Goal: Information Seeking & Learning: Check status

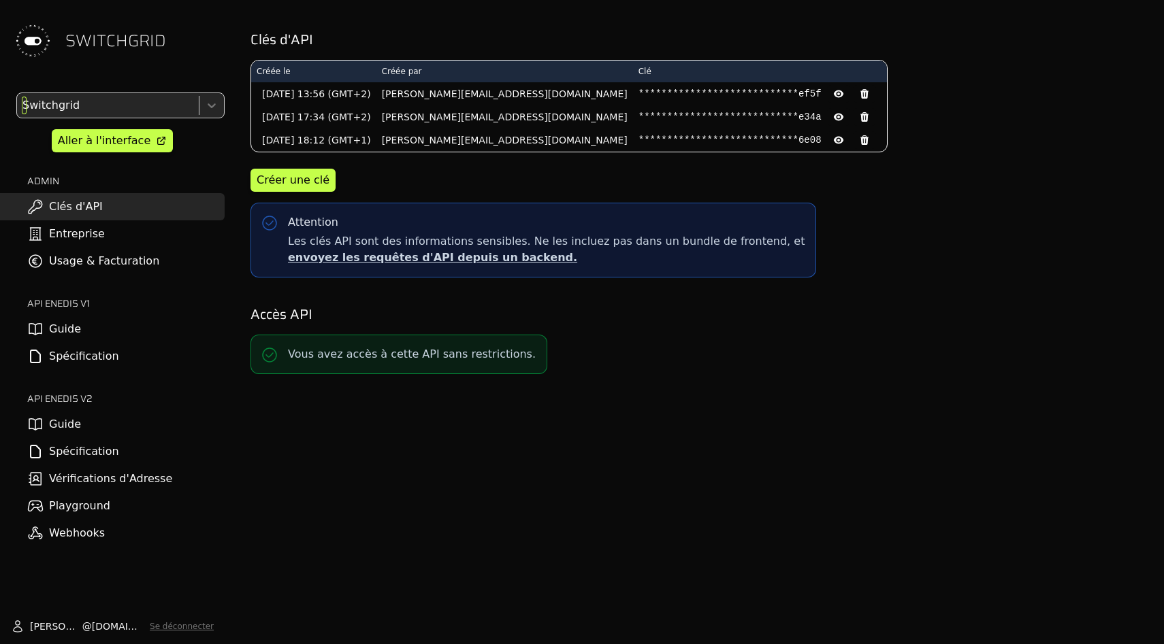
click at [106, 116] on div "Switchgrid" at bounding box center [106, 105] width 179 height 24
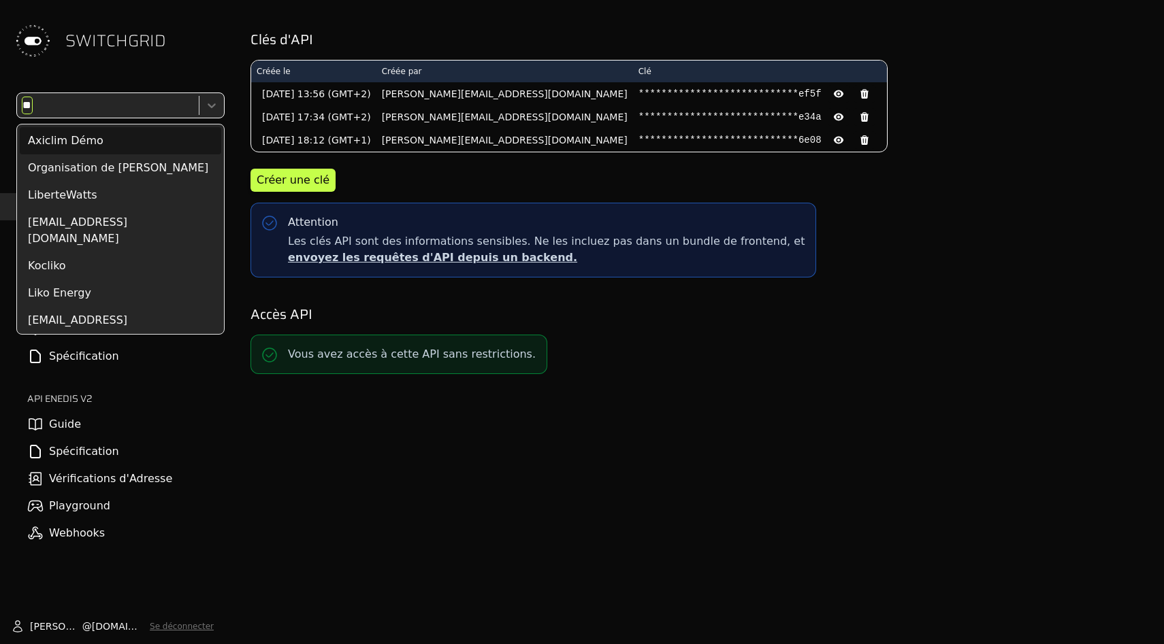
type input "***"
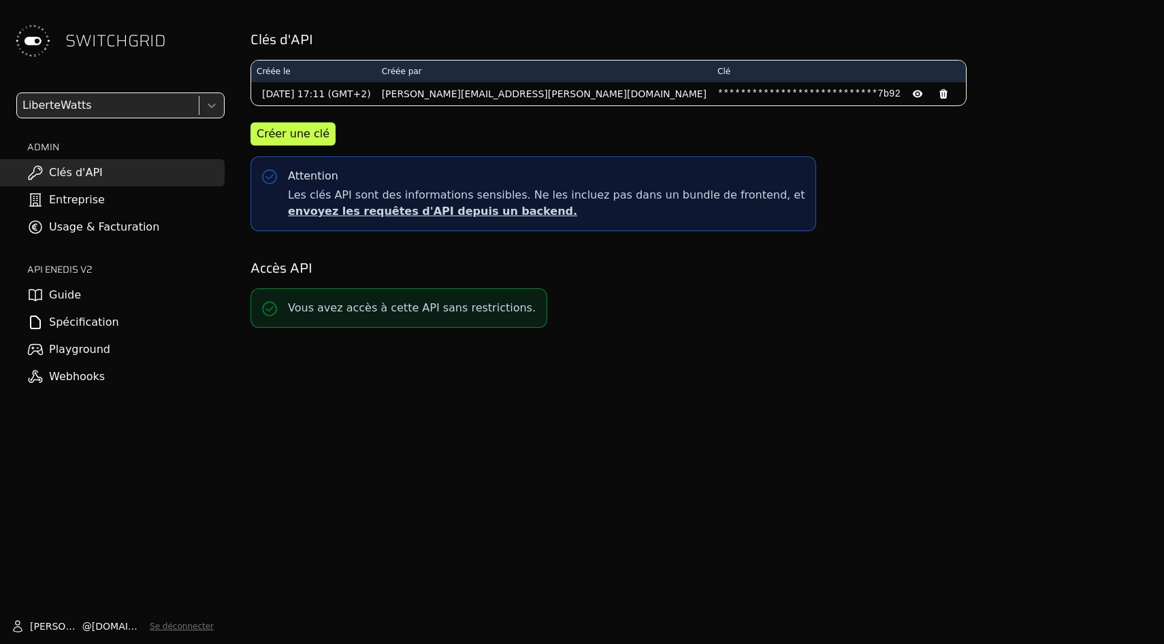
click at [183, 225] on link "Usage & Facturation" at bounding box center [112, 227] width 225 height 27
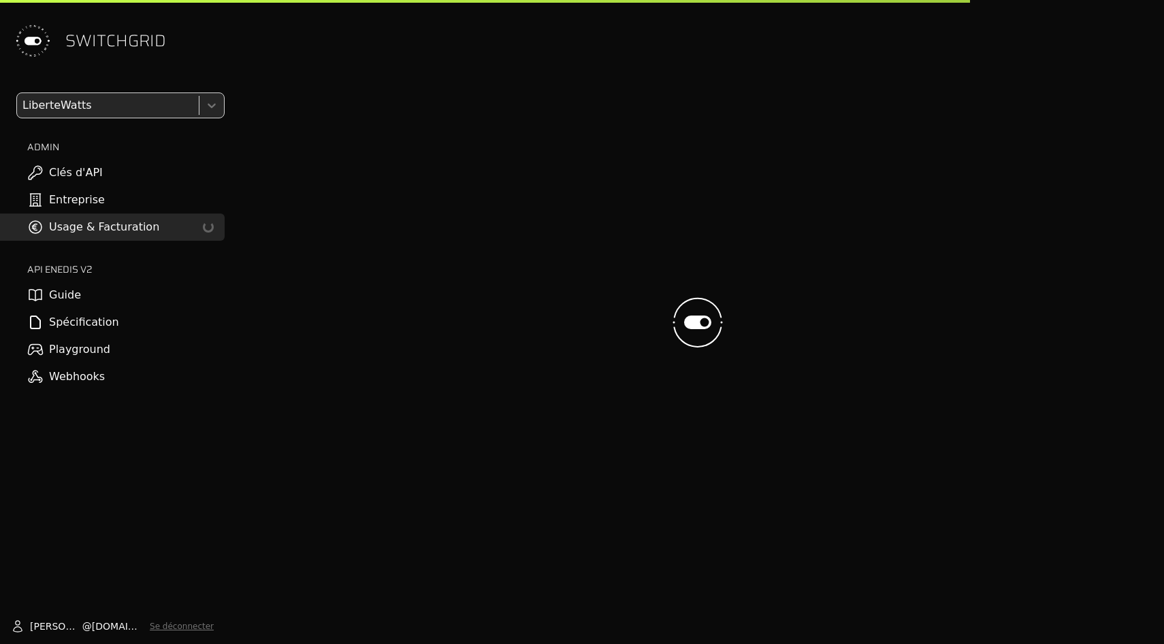
click at [371, 173] on div at bounding box center [697, 322] width 911 height 644
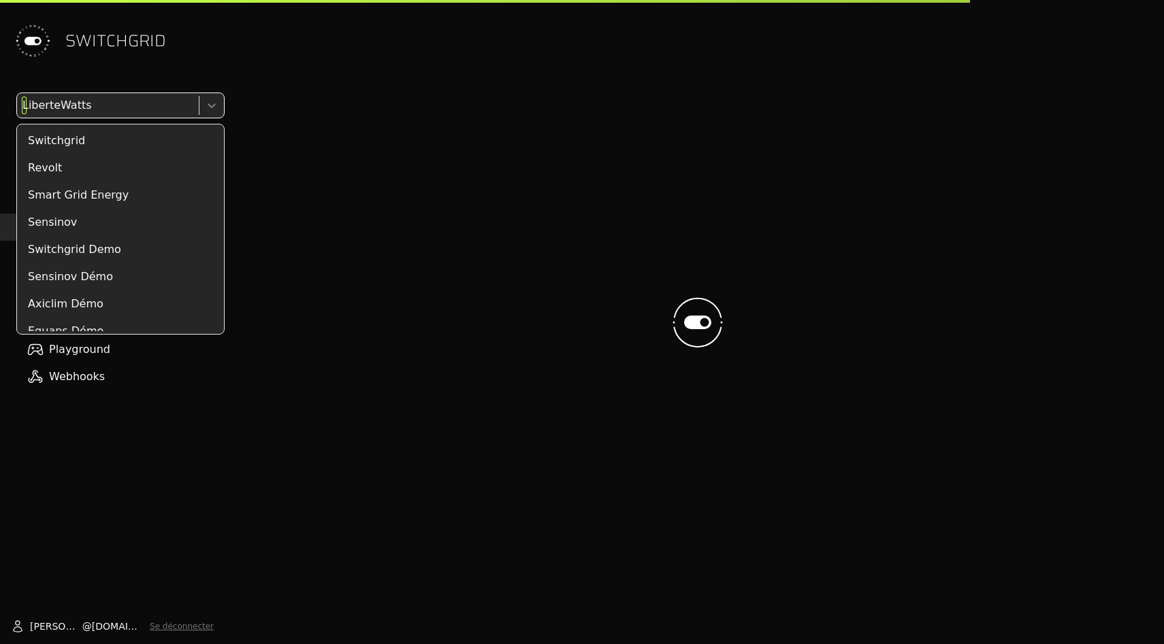
click at [212, 107] on icon at bounding box center [212, 106] width 14 height 14
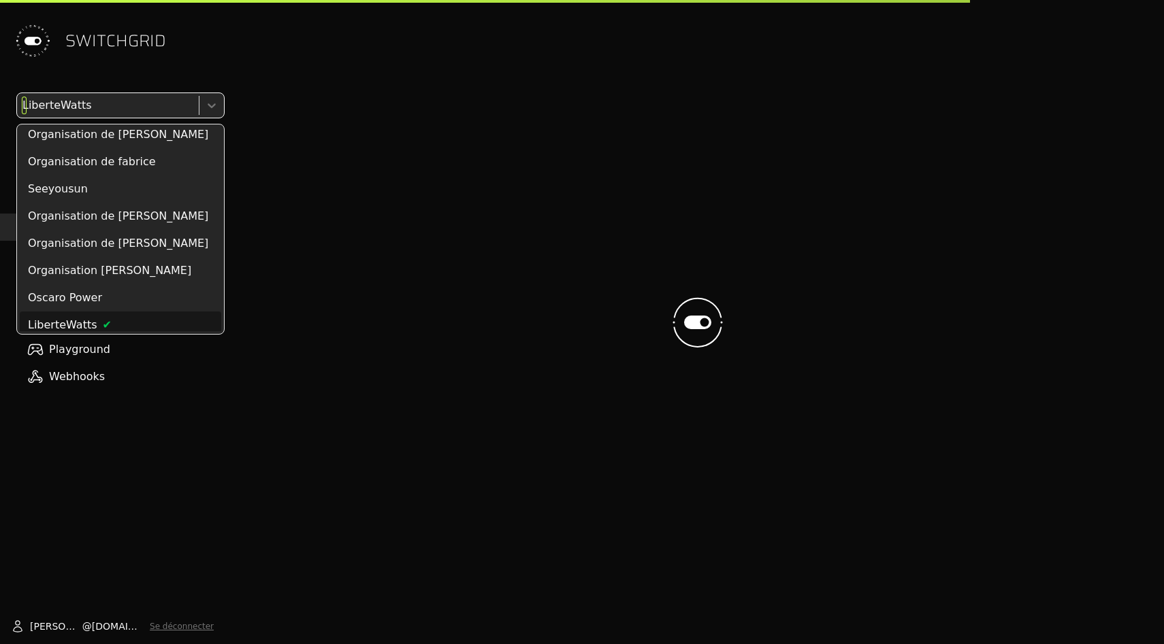
click at [212, 107] on icon at bounding box center [212, 105] width 8 height 5
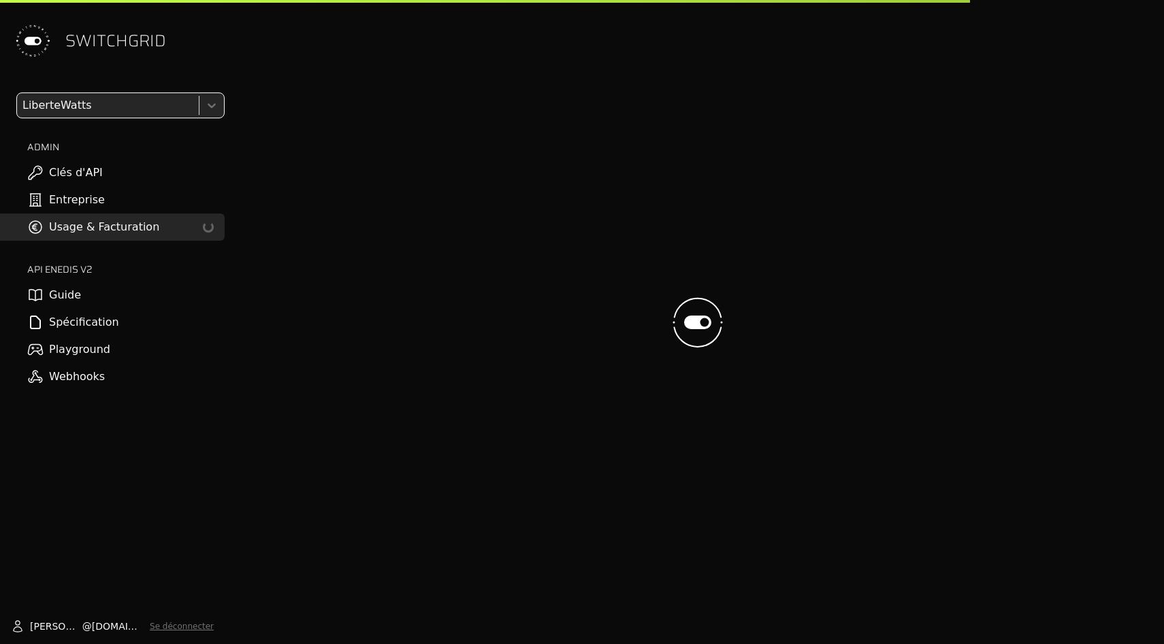
click at [212, 107] on icon at bounding box center [212, 105] width 8 height 5
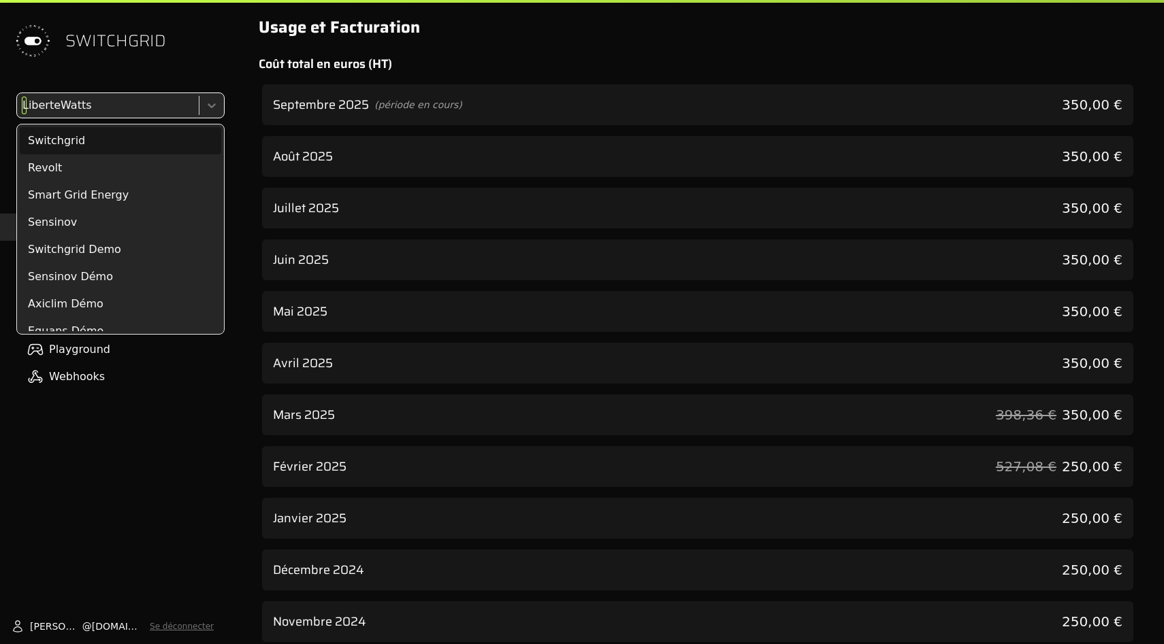
click at [212, 107] on icon at bounding box center [212, 105] width 8 height 5
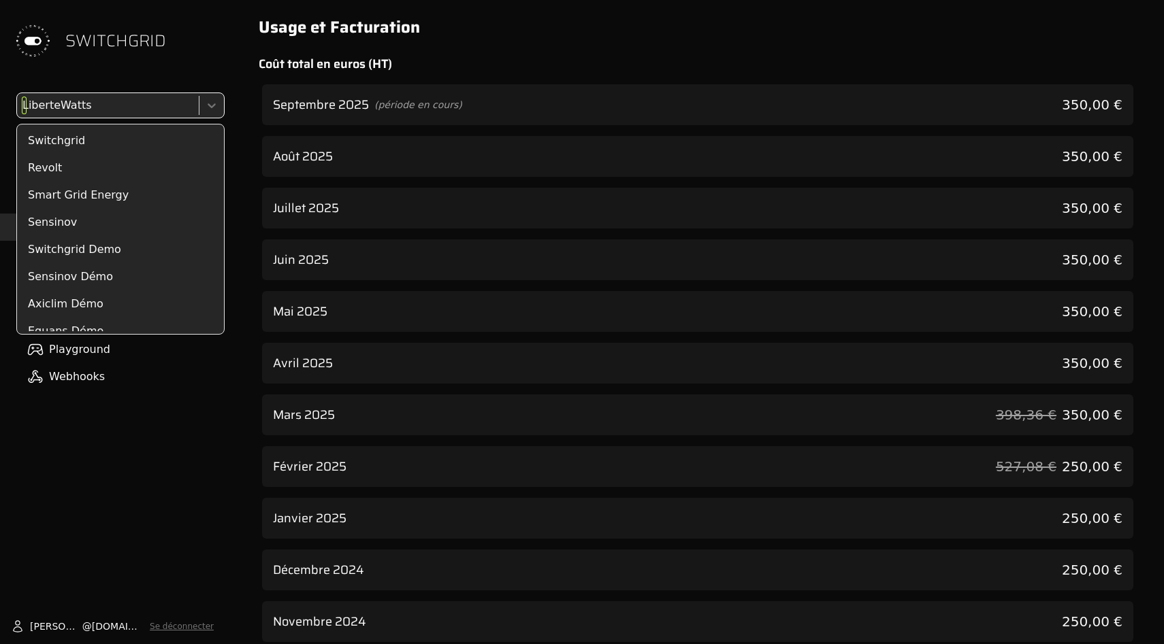
click at [212, 107] on icon at bounding box center [212, 105] width 8 height 5
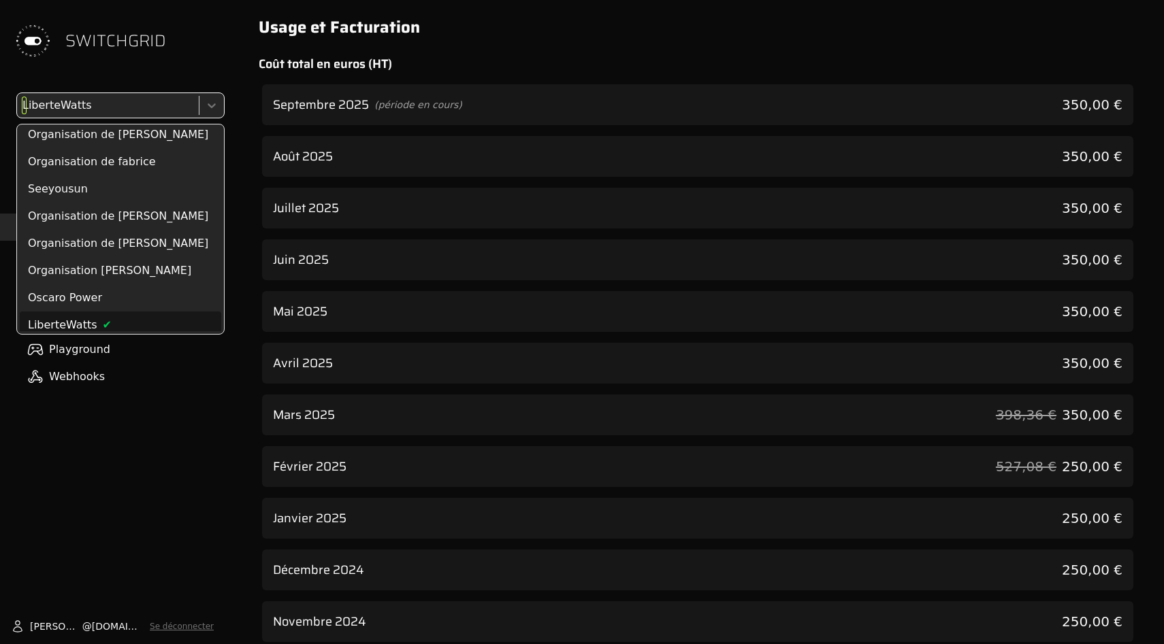
click at [212, 107] on icon at bounding box center [212, 105] width 8 height 5
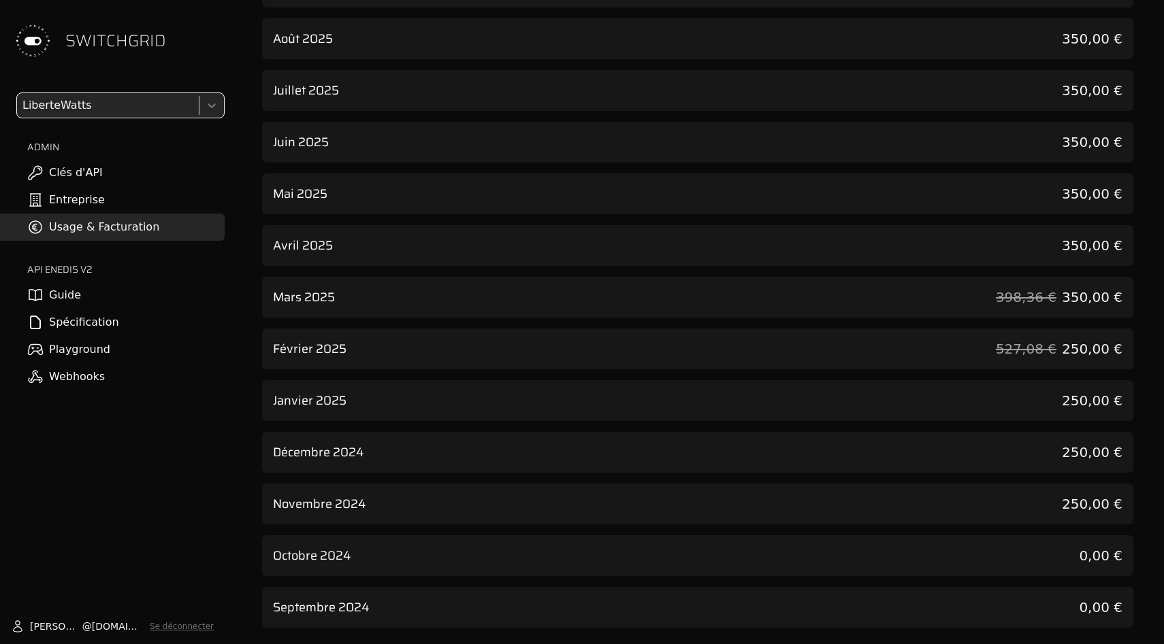
scroll to position [0, 0]
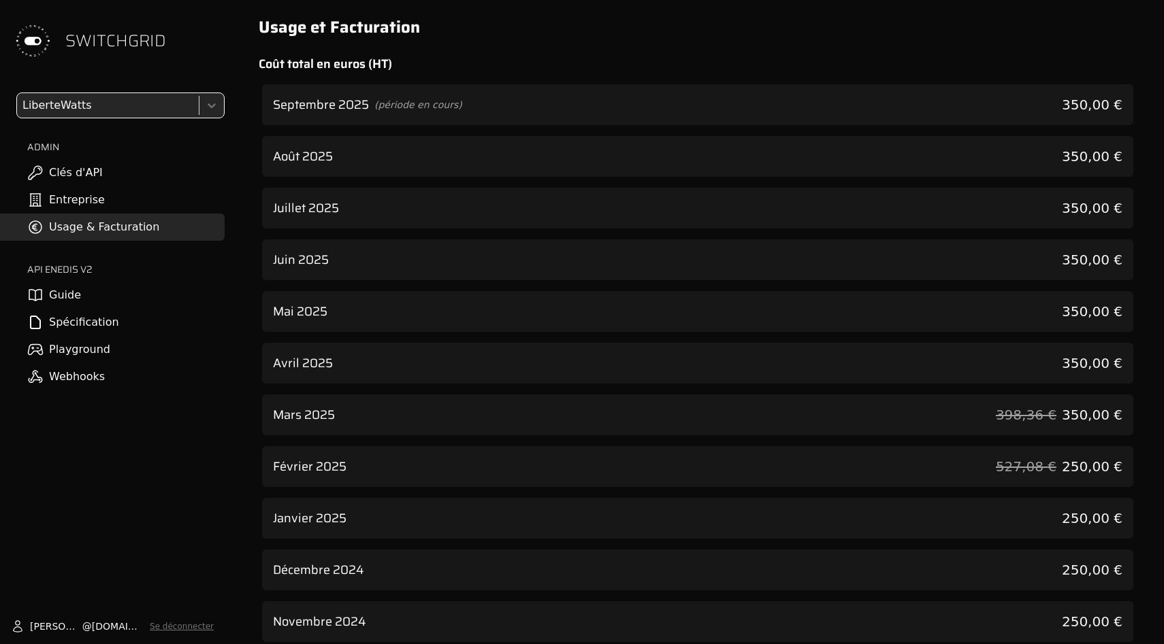
click at [849, 250] on div "Juin 2025 350,00 €" at bounding box center [697, 260] width 871 height 41
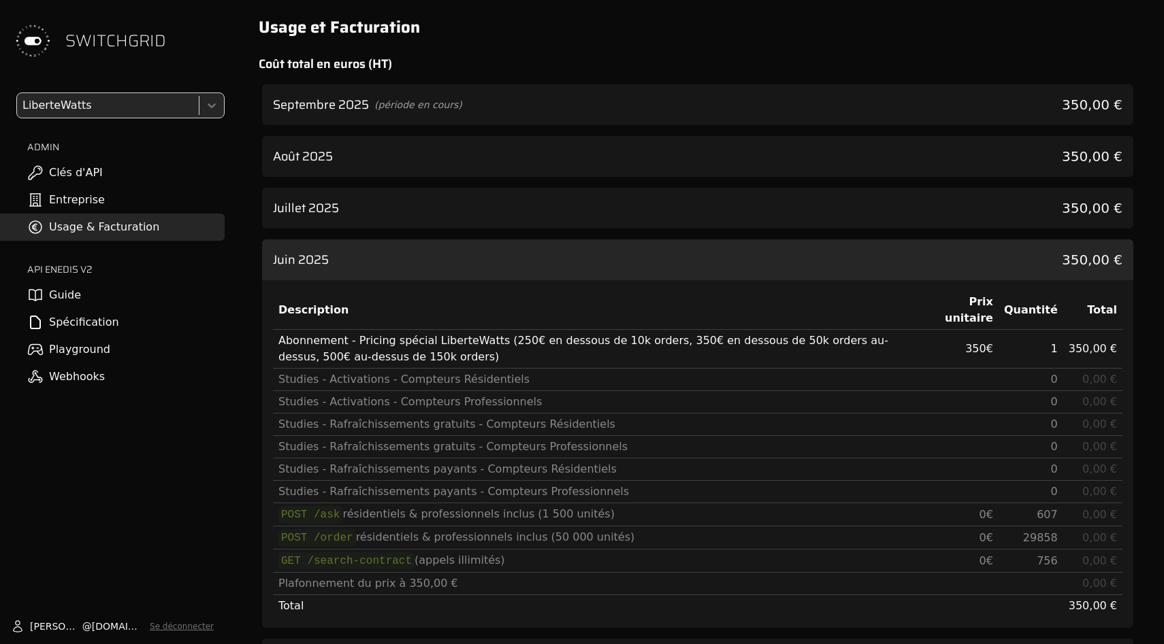
click at [849, 193] on div "Juillet 2025 350,00 €" at bounding box center [697, 208] width 871 height 41
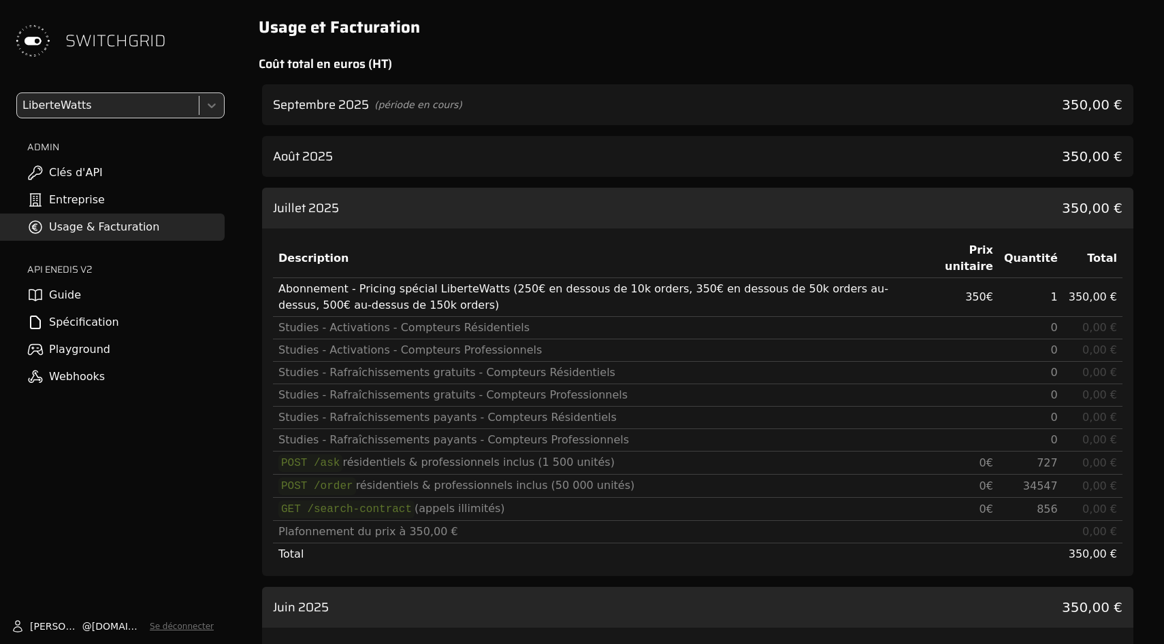
click at [849, 165] on div "Août 2025 350,00 €" at bounding box center [697, 156] width 871 height 41
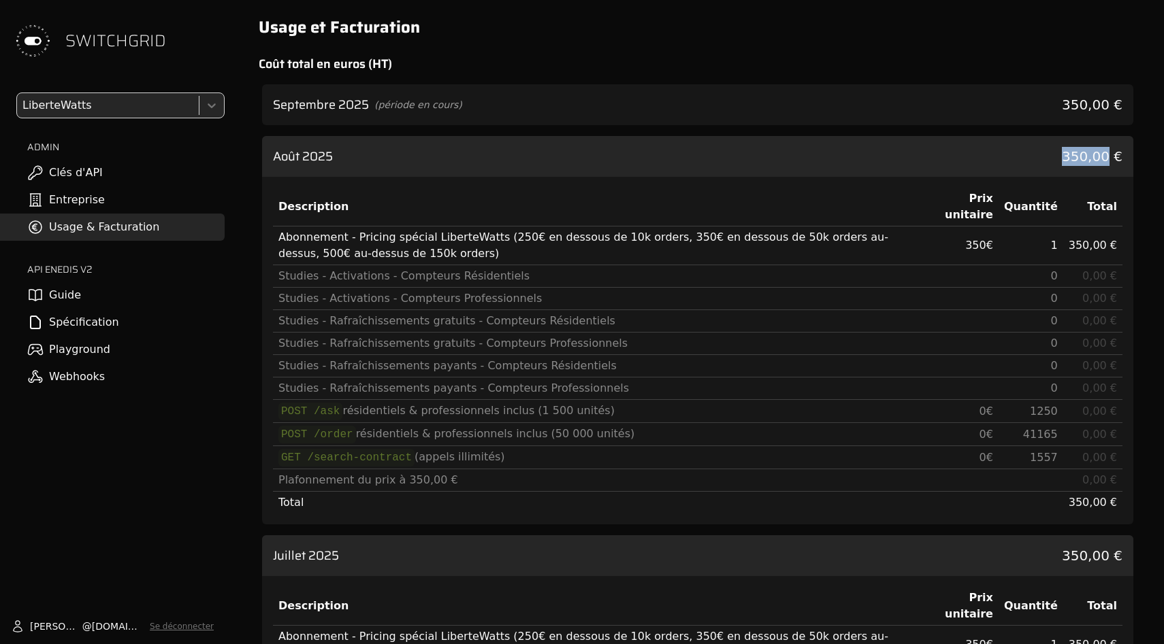
click at [849, 165] on div "Août 2025 350,00 €" at bounding box center [697, 156] width 871 height 41
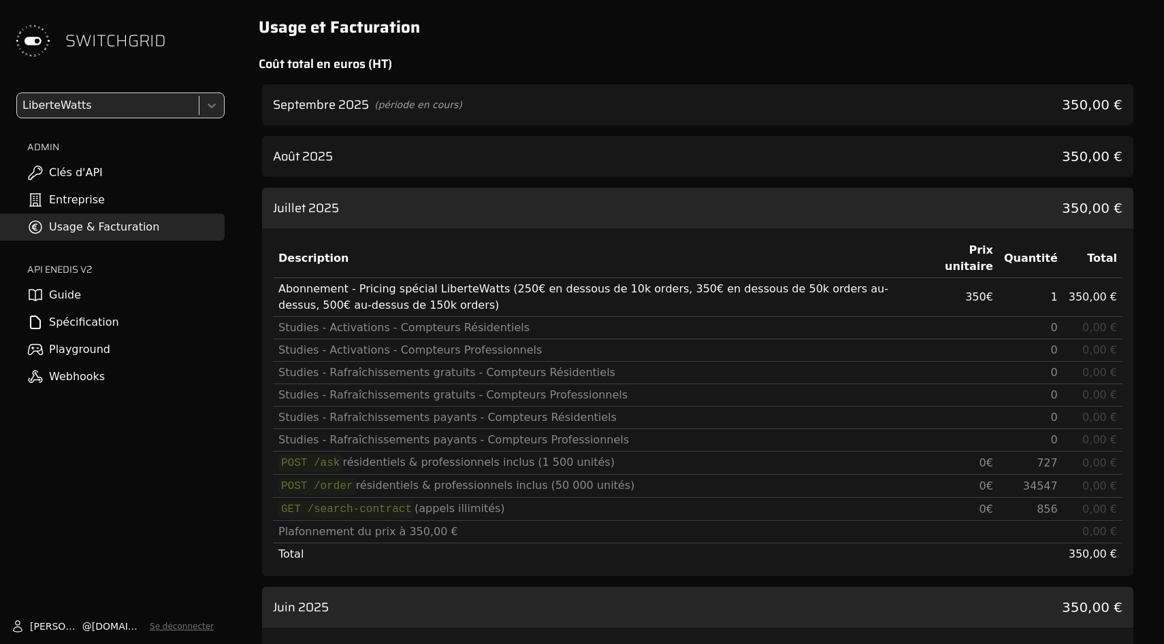
click at [849, 207] on div "Juillet 2025 350,00 €" at bounding box center [697, 208] width 871 height 41
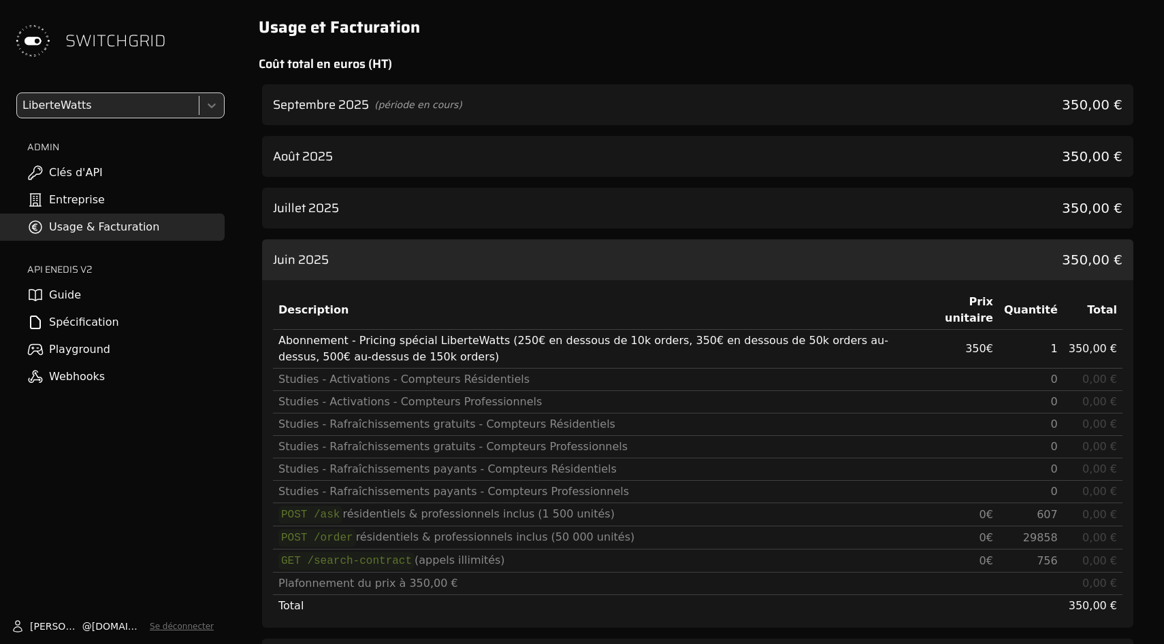
click at [849, 239] on div "Septembre 2025 (période en cours) 350,00 € Août 2025 350,00 € Juillet 2025 350,…" at bounding box center [697, 588] width 871 height 1009
click at [849, 250] on div "Juin 2025 350,00 €" at bounding box center [697, 260] width 871 height 41
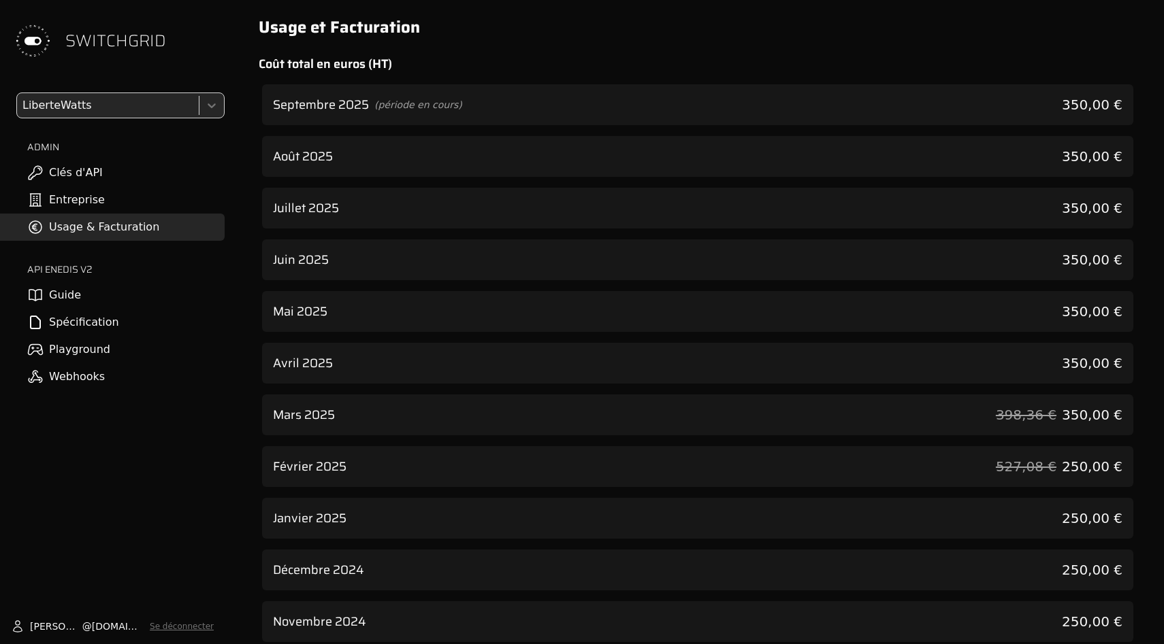
click at [849, 158] on div "Août 2025 350,00 €" at bounding box center [697, 156] width 871 height 41
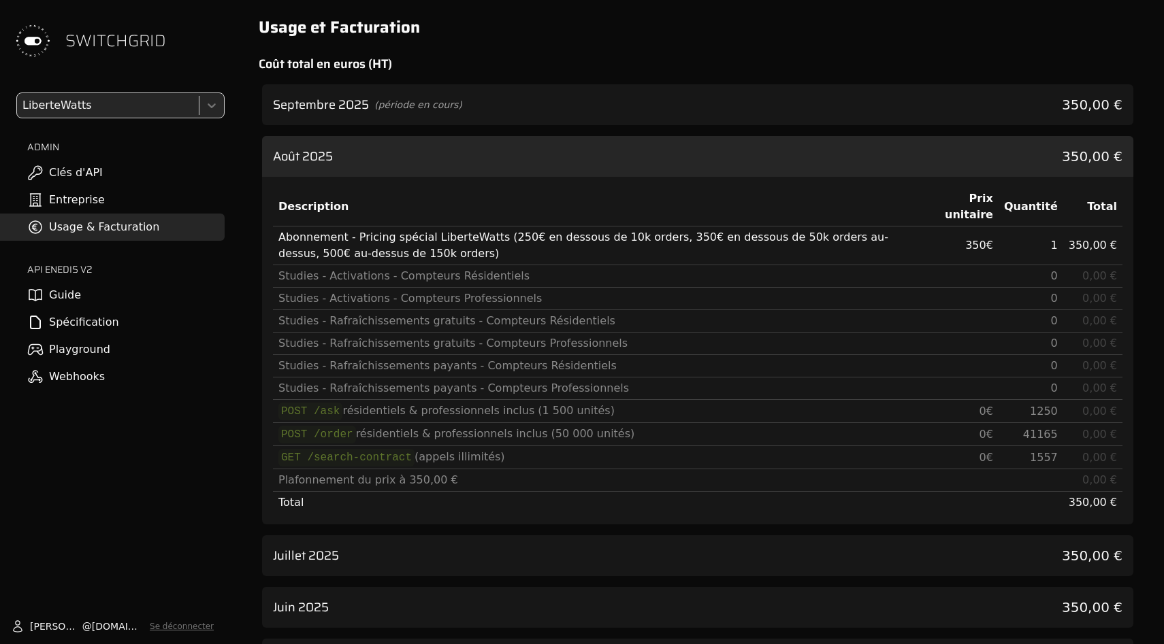
click at [849, 100] on div "Septembre 2025 (période en cours) 350,00 €" at bounding box center [697, 104] width 871 height 41
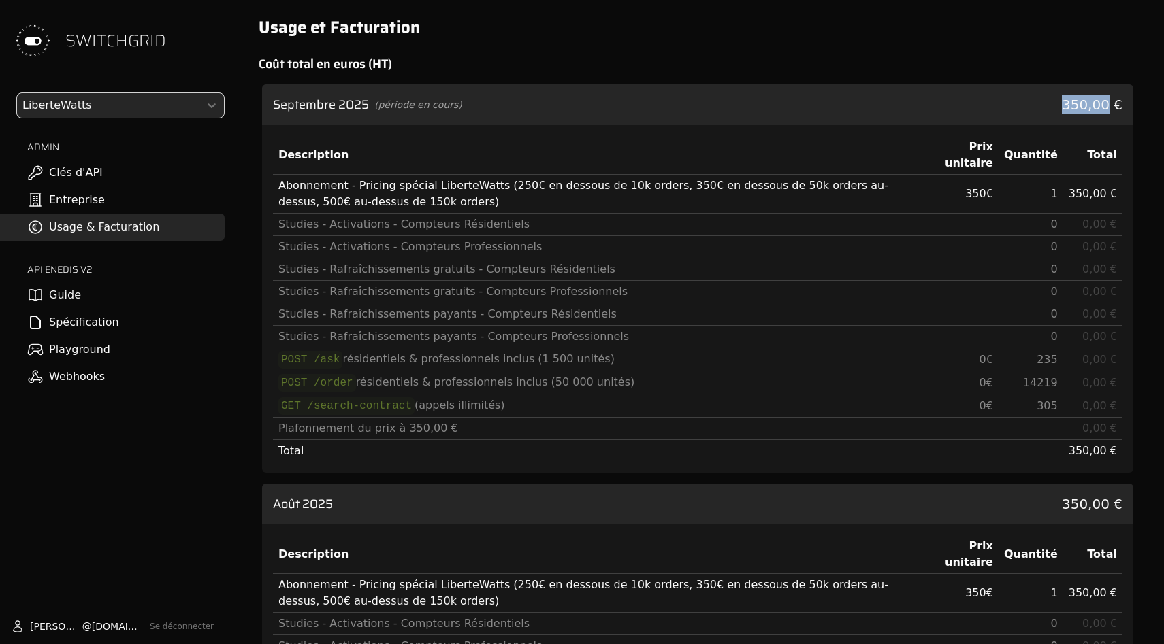
click at [849, 100] on div "Septembre 2025 (période en cours) 350,00 €" at bounding box center [697, 104] width 871 height 41
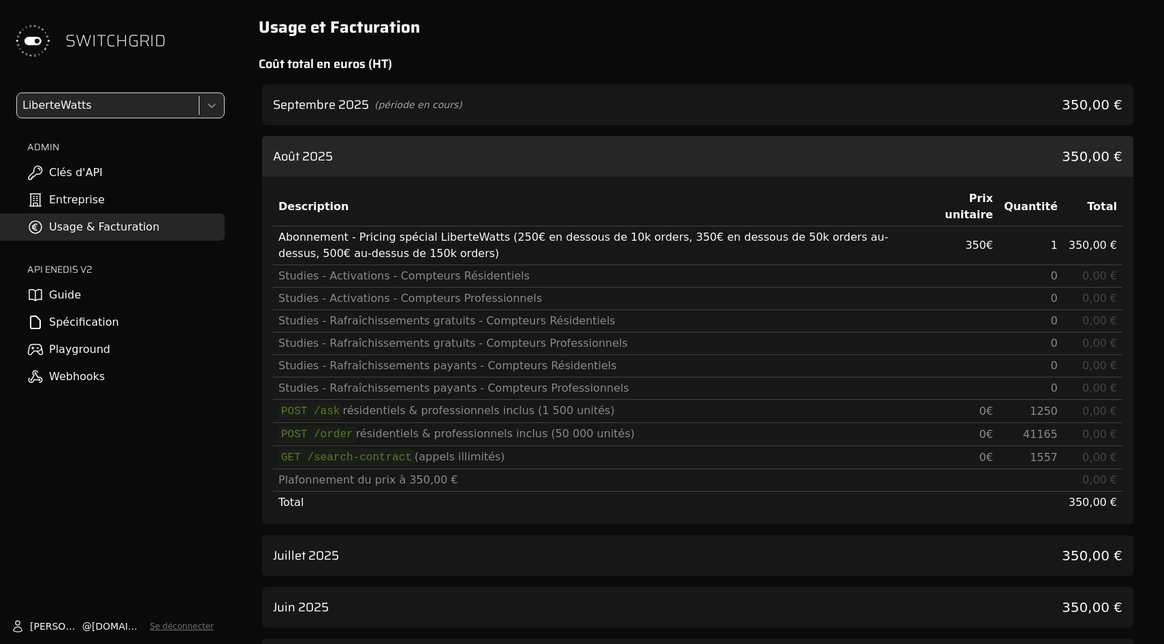
click at [849, 157] on div "Août 2025 350,00 €" at bounding box center [697, 156] width 871 height 41
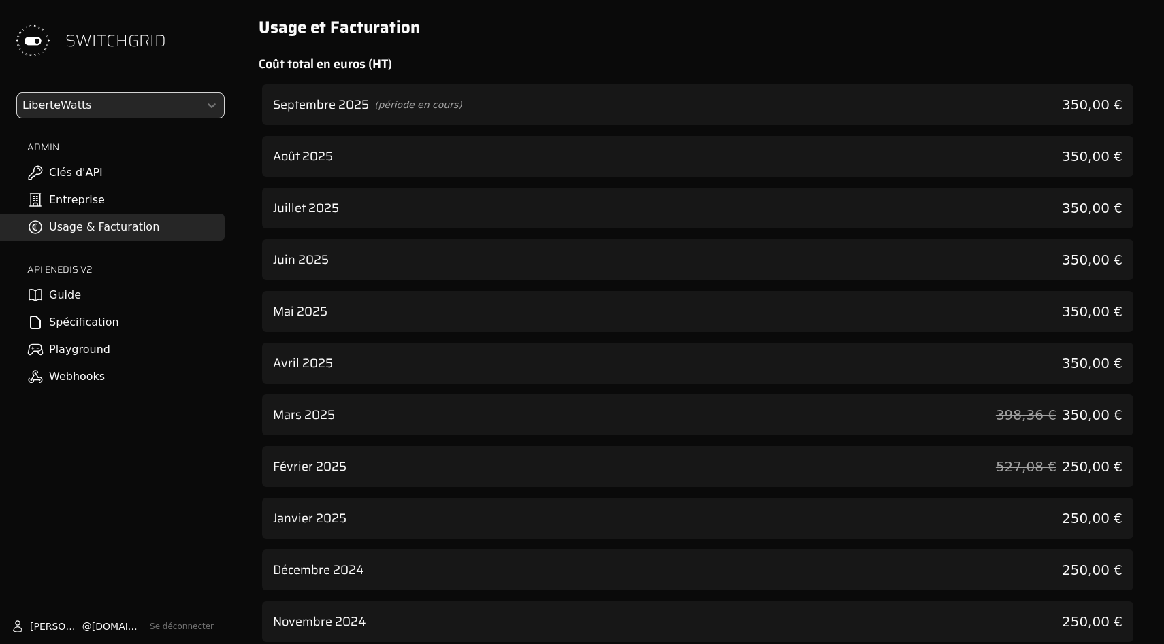
click at [843, 104] on div "Septembre 2025 (période en cours) 350,00 €" at bounding box center [697, 104] width 871 height 41
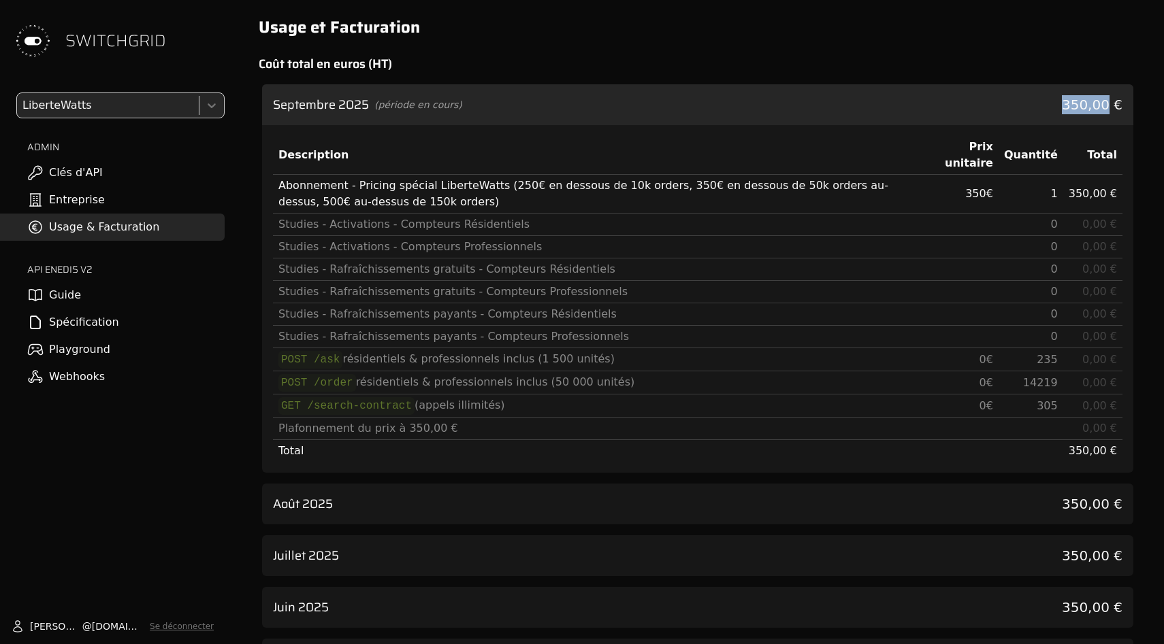
click at [843, 104] on div "Septembre 2025 (période en cours) 350,00 €" at bounding box center [697, 104] width 871 height 41
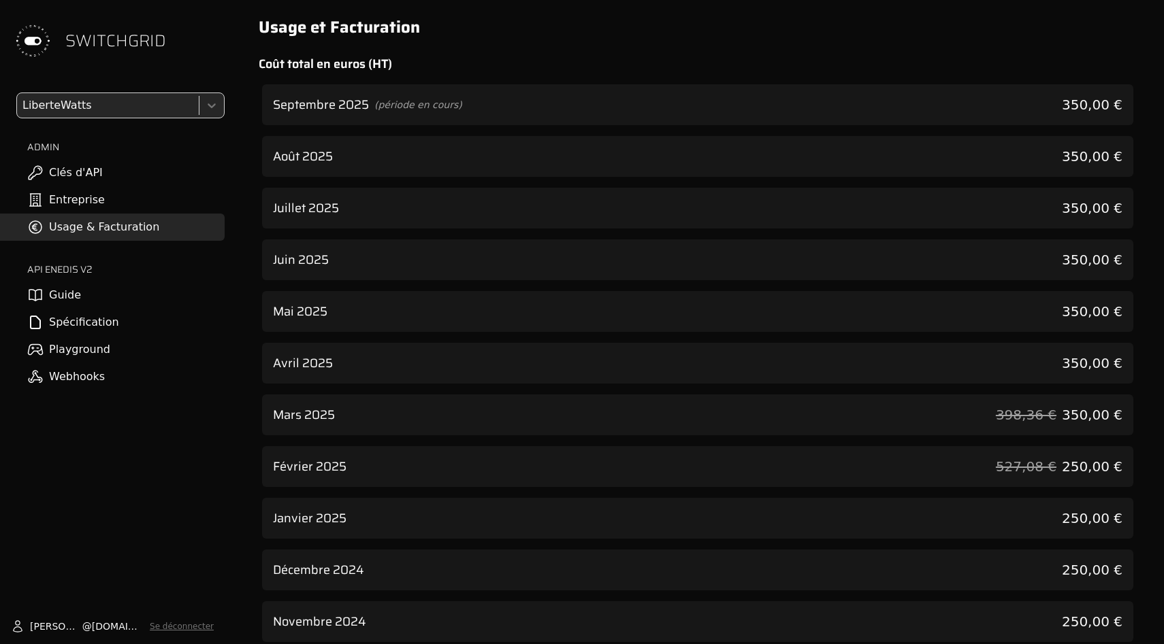
click at [1130, 101] on div "Septembre 2025 (période en cours) 350,00 €" at bounding box center [697, 104] width 871 height 41
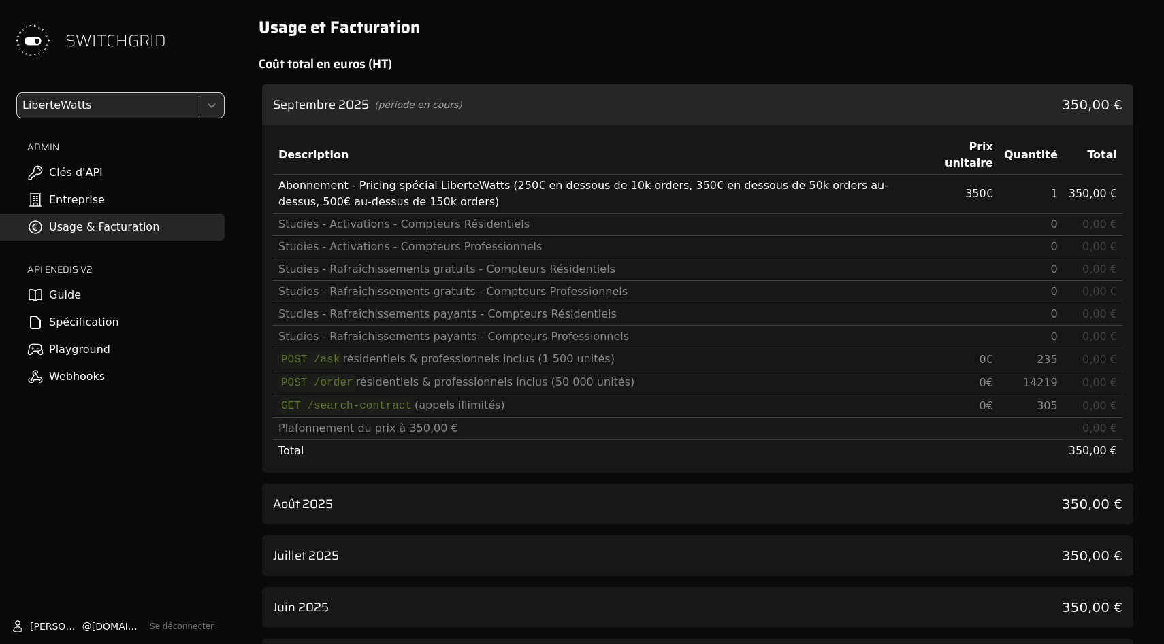
click at [1111, 110] on span "350,00 €" at bounding box center [1092, 104] width 61 height 19
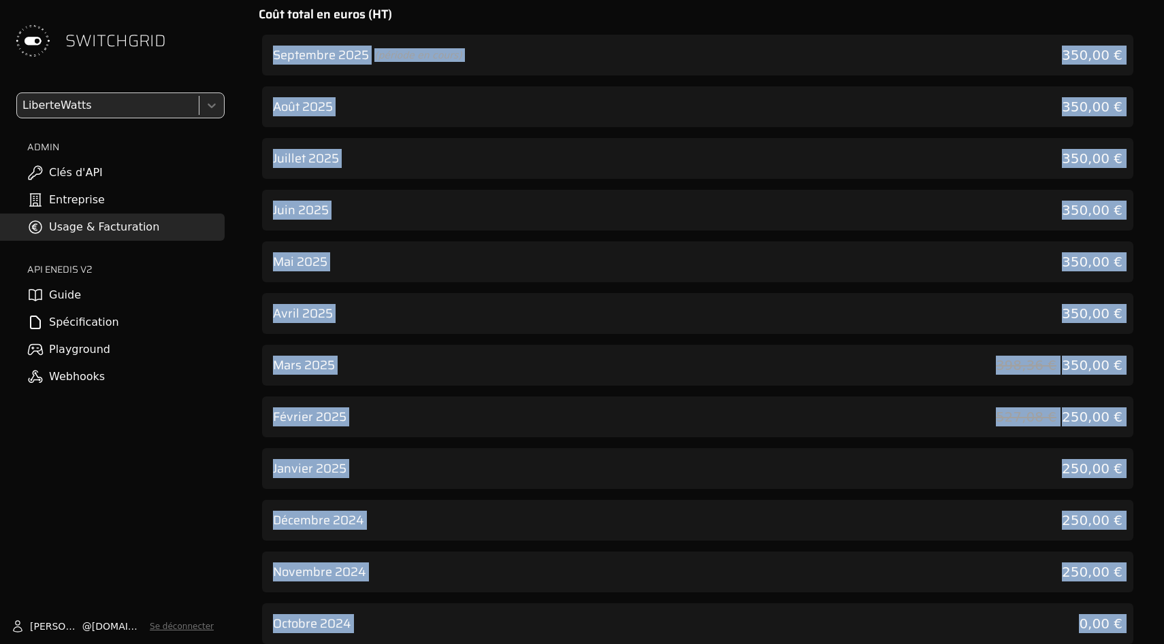
scroll to position [118, 0]
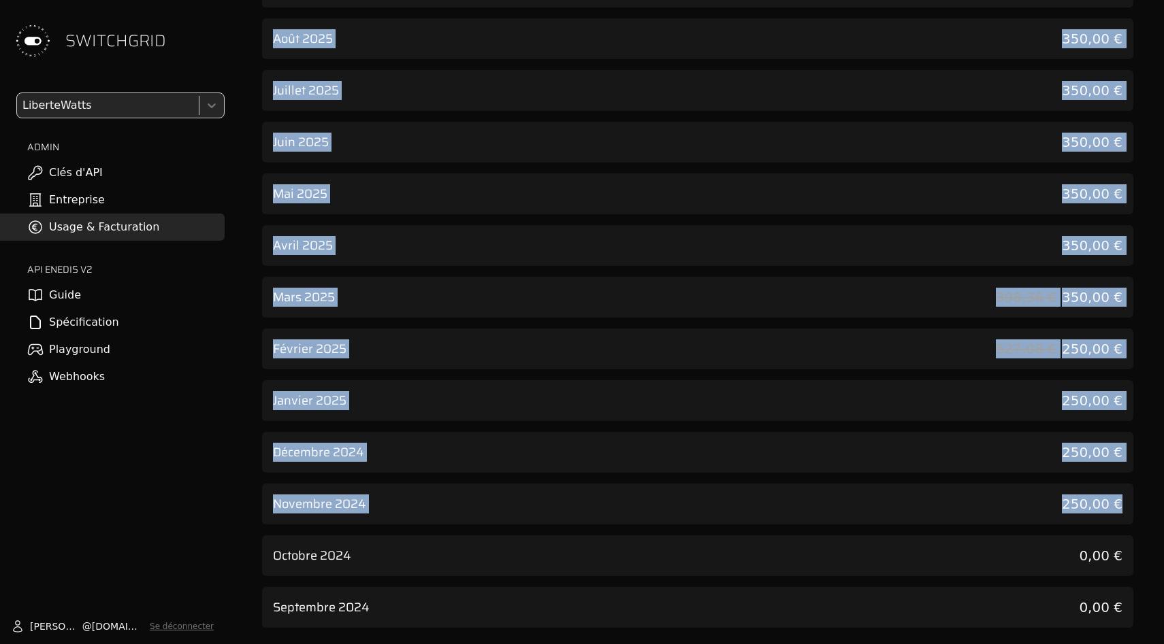
drag, startPoint x: 1111, startPoint y: 65, endPoint x: 1139, endPoint y: 516, distance: 452.0
click at [1139, 516] on div "Usage et Facturation Coût total en euros (HT) Septembre 2025 (période en cours)…" at bounding box center [697, 263] width 911 height 762
copy div "Coût total en euros (HT) Septembre 2025 (période en cours) 350,00 € Août 2025 3…"
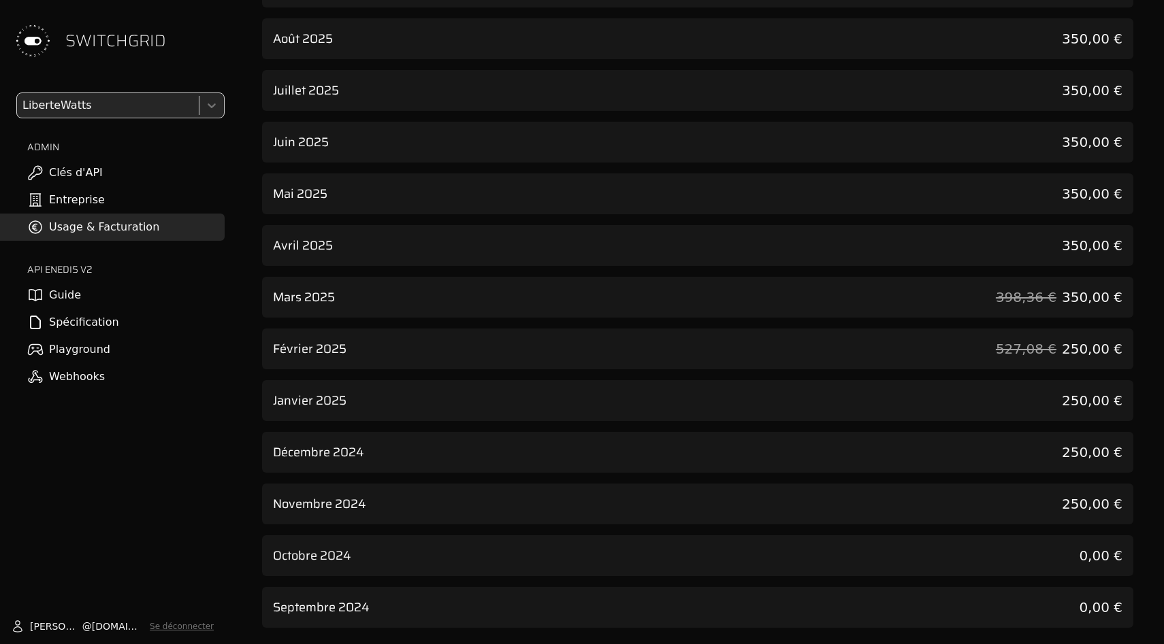
click at [264, 381] on div "Janvier 2025 250,00 €" at bounding box center [697, 400] width 871 height 41
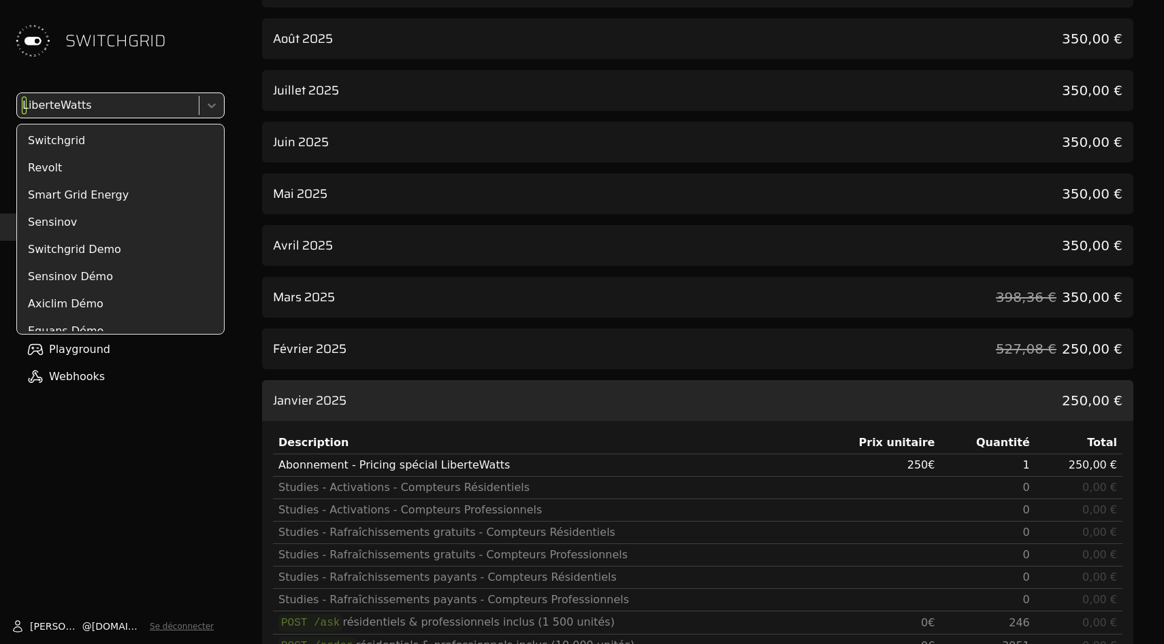
click at [134, 99] on div at bounding box center [107, 105] width 174 height 19
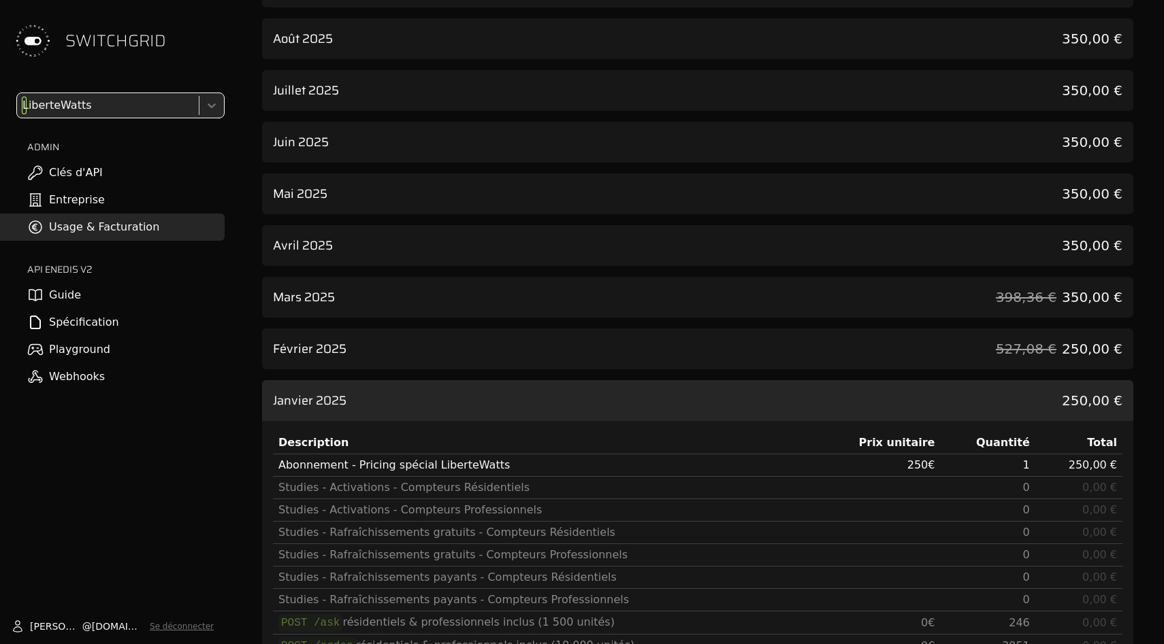
type input "*"
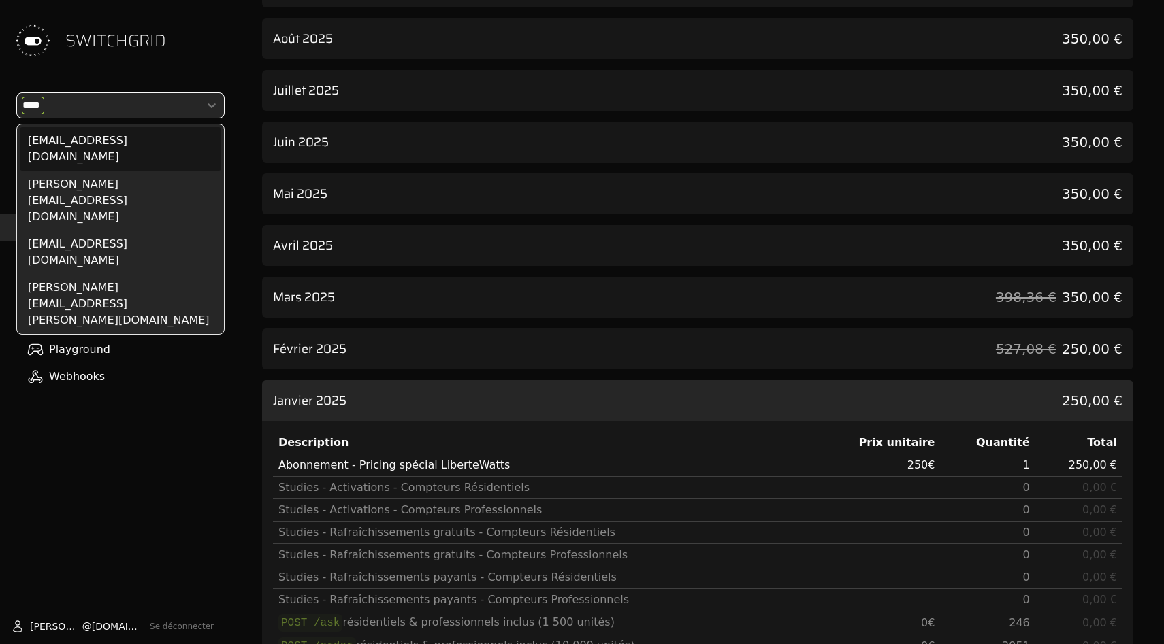
type input "*****"
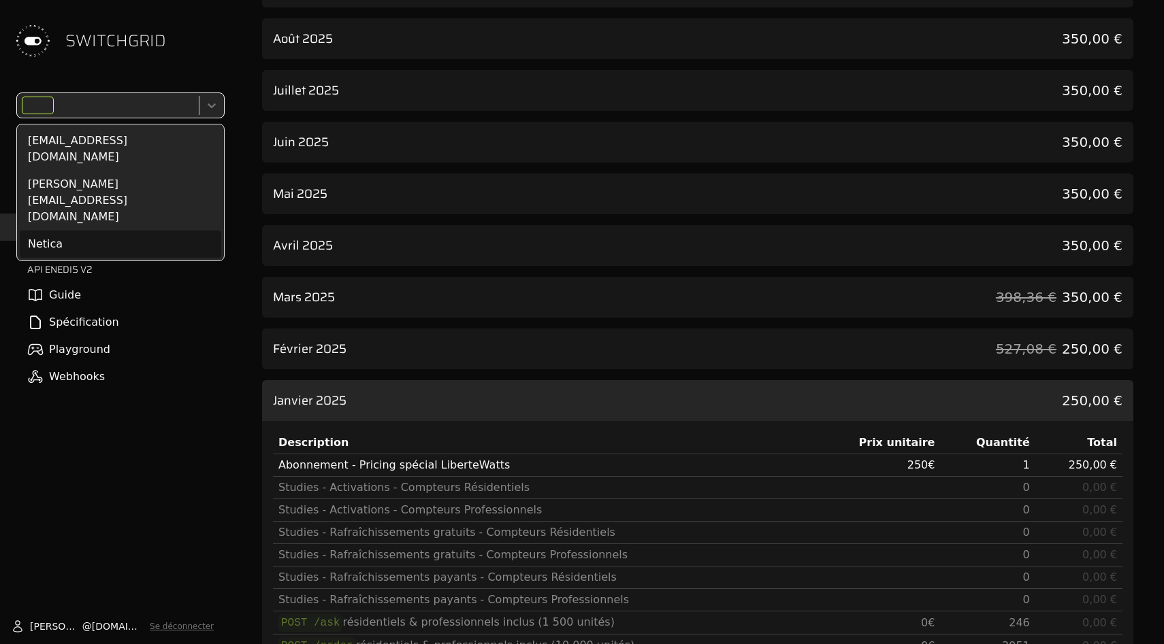
scroll to position [762, 0]
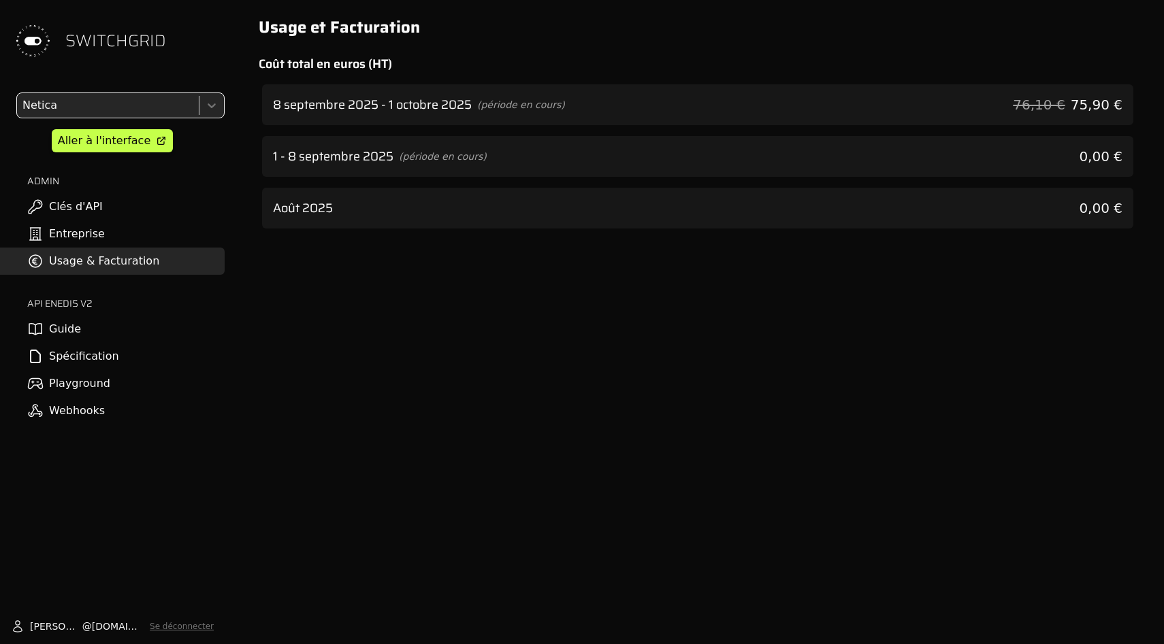
click at [424, 107] on h3 "8 septembre 2025 - 1 octobre 2025" at bounding box center [372, 104] width 199 height 19
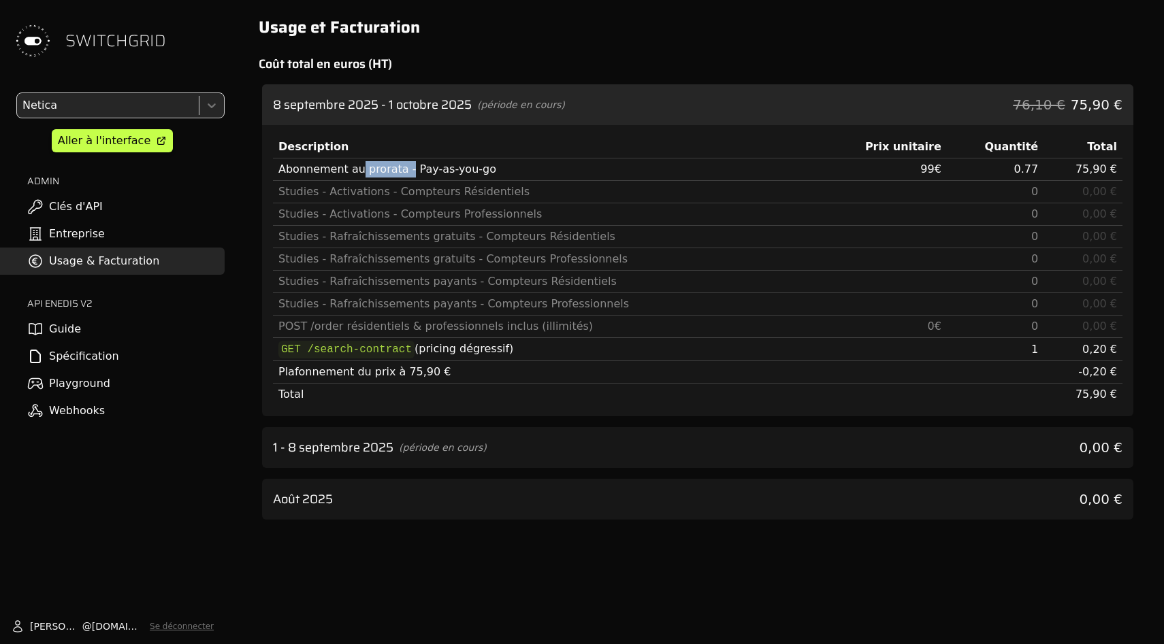
drag, startPoint x: 355, startPoint y: 172, endPoint x: 495, endPoint y: 172, distance: 140.2
click at [491, 172] on div "Abonnement au prorata - Pay-as-you-go" at bounding box center [544, 169] width 532 height 16
click at [495, 172] on div "Abonnement au prorata - Pay-as-you-go" at bounding box center [544, 169] width 532 height 16
drag, startPoint x: 917, startPoint y: 174, endPoint x: 1117, endPoint y: 169, distance: 199.5
click at [1117, 169] on tr "Abonnement au prorata - Pay-as-you-go 99 € 0.77 75,90 €" at bounding box center [697, 170] width 849 height 22
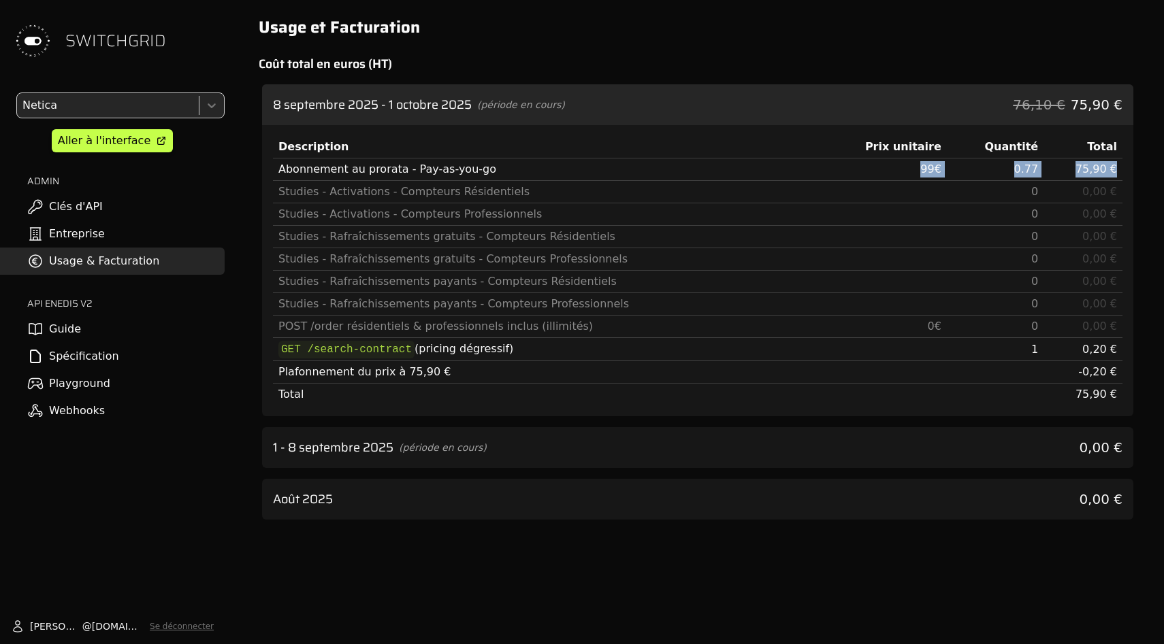
click at [1117, 169] on td "75,90 €" at bounding box center [1082, 170] width 79 height 22
drag, startPoint x: 1117, startPoint y: 169, endPoint x: 276, endPoint y: 172, distance: 841.2
click at [276, 172] on tr "Abonnement au prorata - Pay-as-you-go 99 € 0.77 75,90 €" at bounding box center [697, 170] width 849 height 22
click at [276, 172] on td "Abonnement au prorata - Pay-as-you-go" at bounding box center [544, 170] width 543 height 22
drag, startPoint x: 404, startPoint y: 169, endPoint x: 557, endPoint y: 169, distance: 153.8
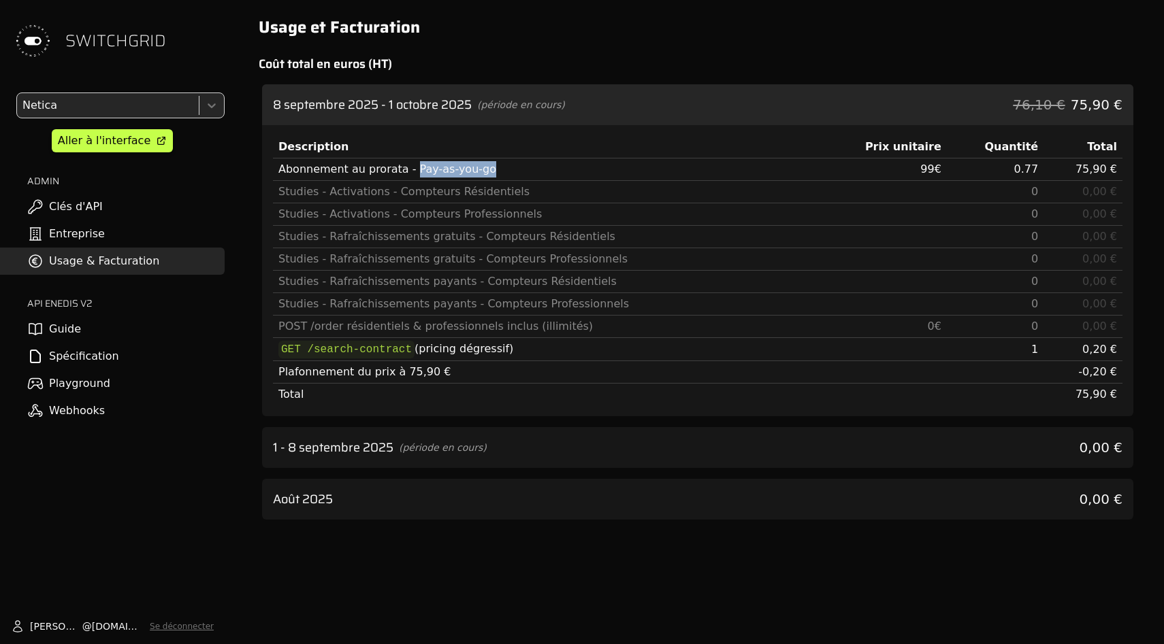
click at [557, 169] on div "Abonnement au prorata - Pay-as-you-go" at bounding box center [544, 169] width 532 height 16
click at [556, 169] on div "Abonnement au prorata - Pay-as-you-go" at bounding box center [544, 169] width 532 height 16
copy div "Abonnement au prorata -"
drag, startPoint x: 278, startPoint y: 170, endPoint x: 398, endPoint y: 170, distance: 119.8
click at [398, 170] on div "Abonnement au prorata - Pay-as-you-go" at bounding box center [544, 169] width 532 height 16
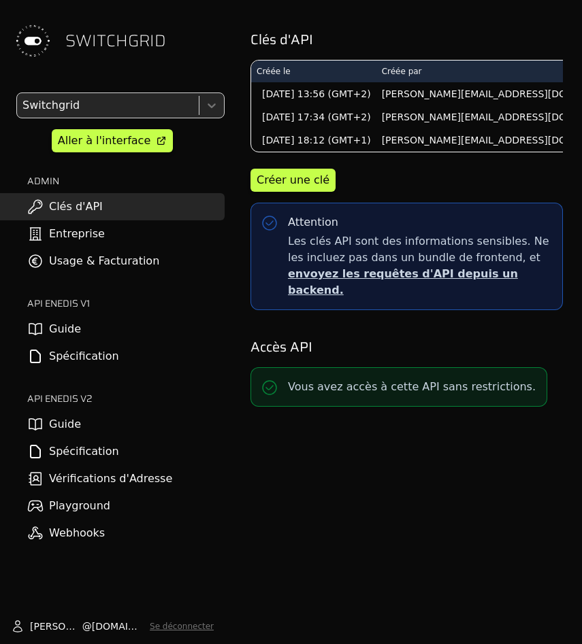
click at [66, 257] on link "Usage & Facturation" at bounding box center [112, 261] width 225 height 27
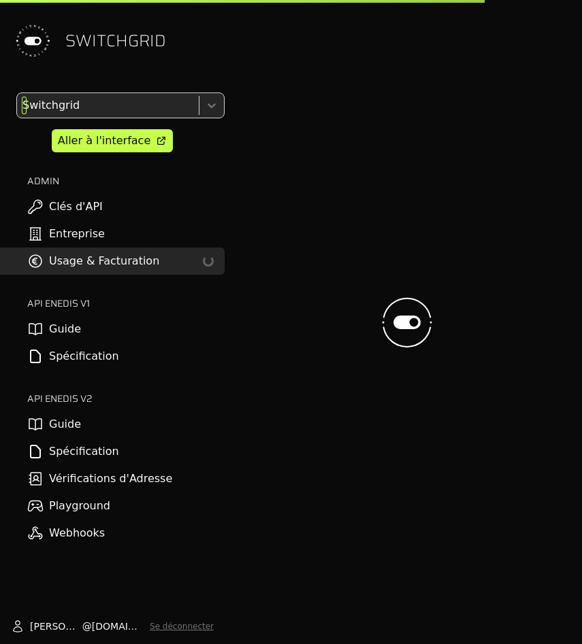
click at [98, 105] on div at bounding box center [107, 105] width 174 height 19
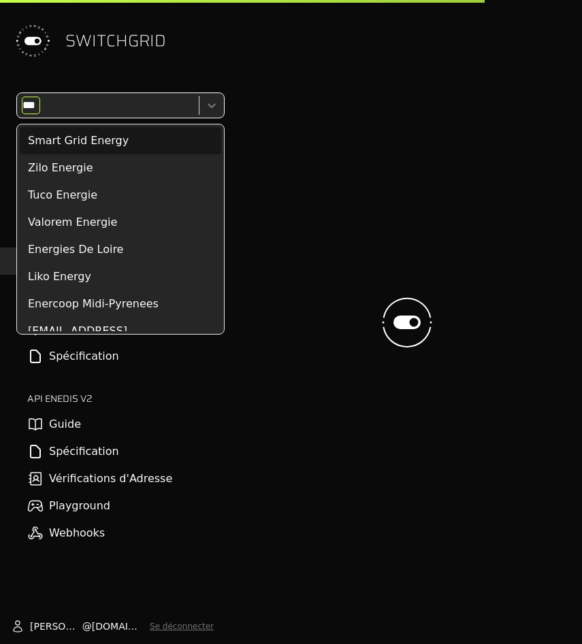
type input "****"
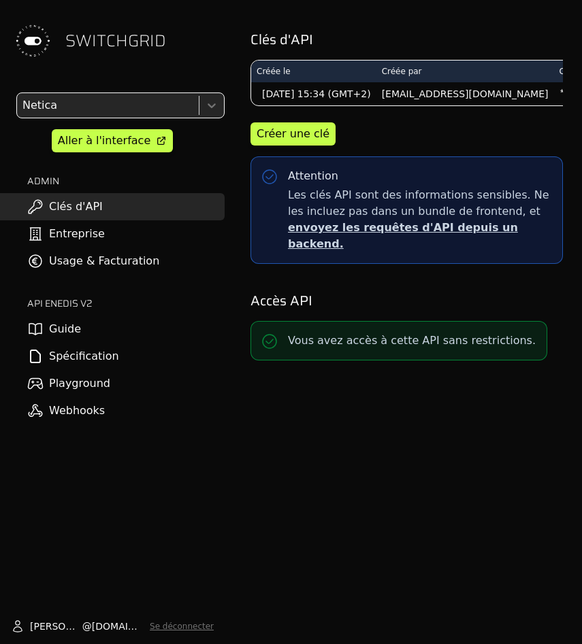
click at [116, 263] on link "Usage & Facturation" at bounding box center [112, 261] width 225 height 27
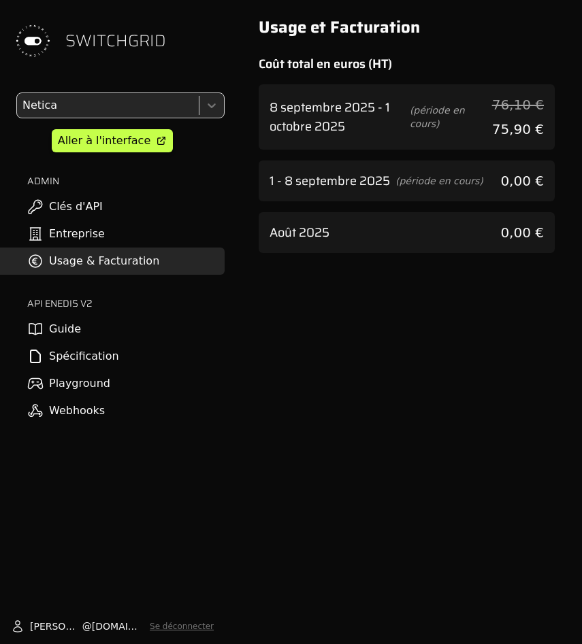
click at [349, 115] on h3 "8 septembre 2025 - 1 octobre 2025" at bounding box center [336, 117] width 135 height 38
click at [368, 123] on h3 "8 septembre 2025 - 1 octobre 2025" at bounding box center [336, 117] width 135 height 38
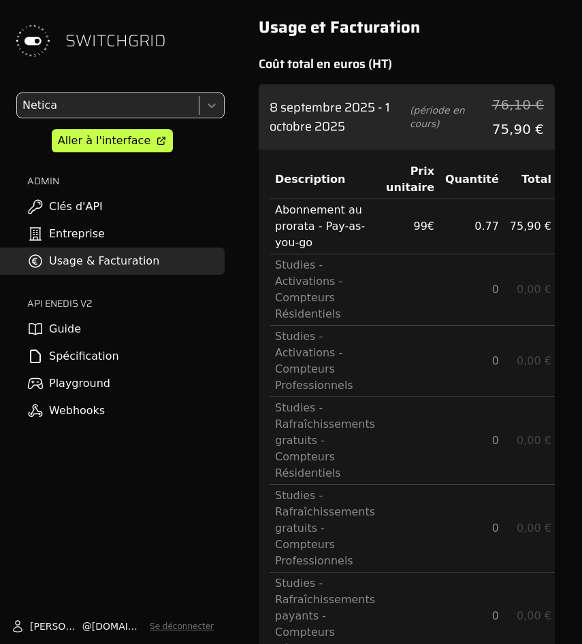
scroll to position [325, 0]
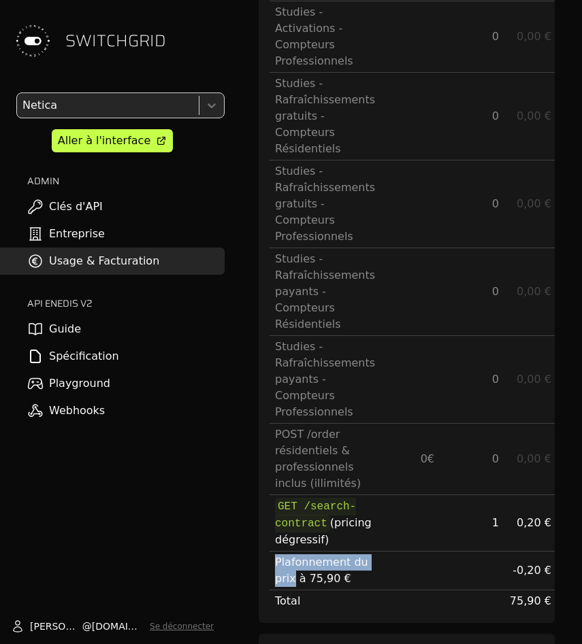
drag, startPoint x: 271, startPoint y: 460, endPoint x: 379, endPoint y: 459, distance: 108.2
click at [379, 552] on td "Plafonnement du prix à 75,90 €" at bounding box center [324, 571] width 111 height 39
copy div "Plafonnement du prix"
click at [95, 105] on div at bounding box center [107, 105] width 174 height 19
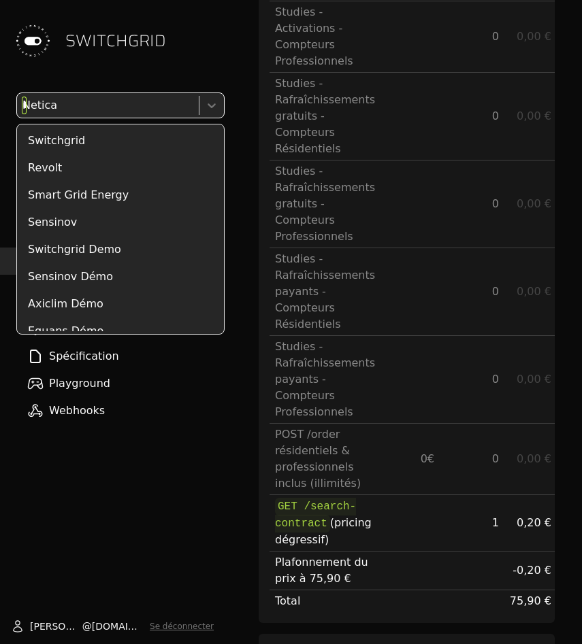
scroll to position [0, 0]
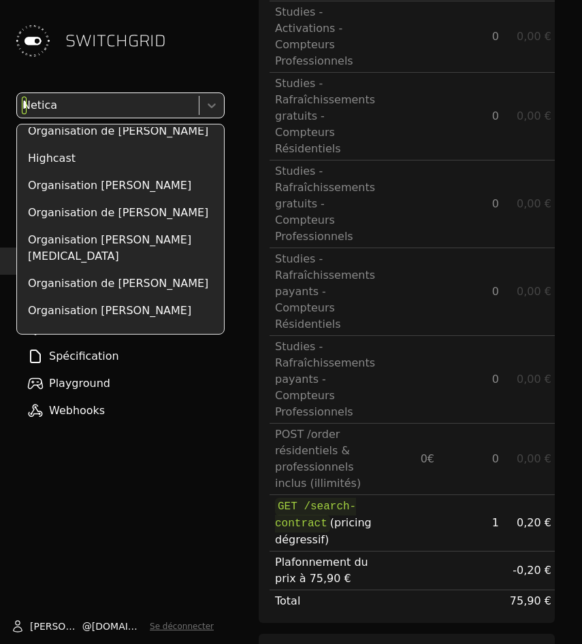
type input "***"
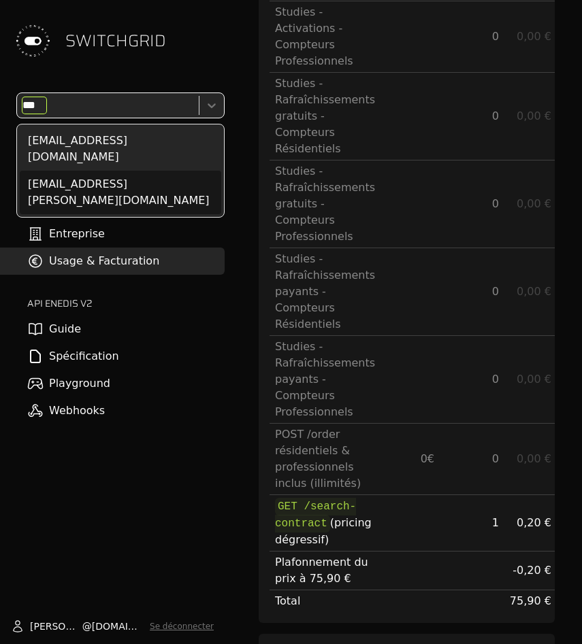
click at [96, 171] on div "benguigui.allan@gmail.com" at bounding box center [120, 193] width 201 height 44
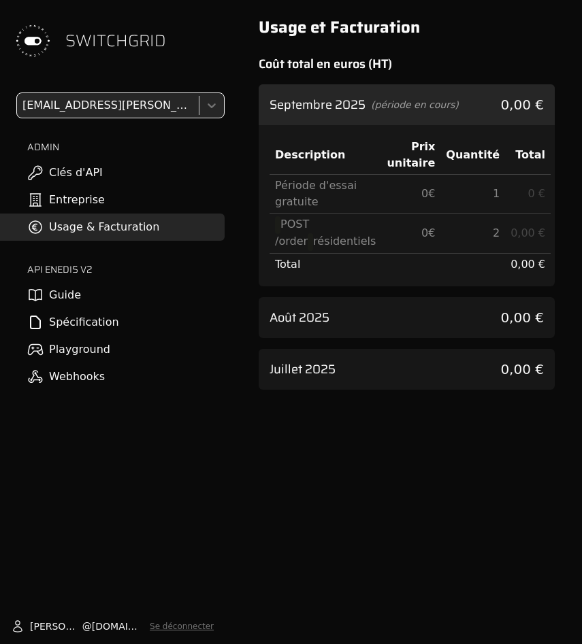
click at [379, 304] on div "Août 2025 0,00 €" at bounding box center [407, 317] width 296 height 41
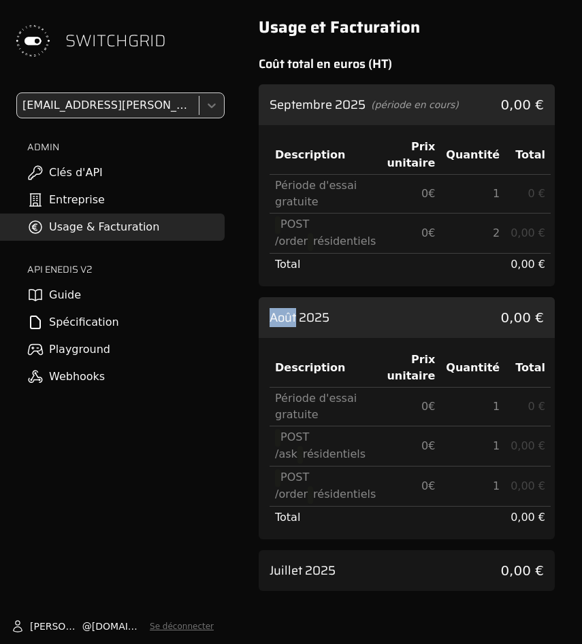
click at [379, 304] on div "Août 2025 0,00 €" at bounding box center [407, 317] width 296 height 41
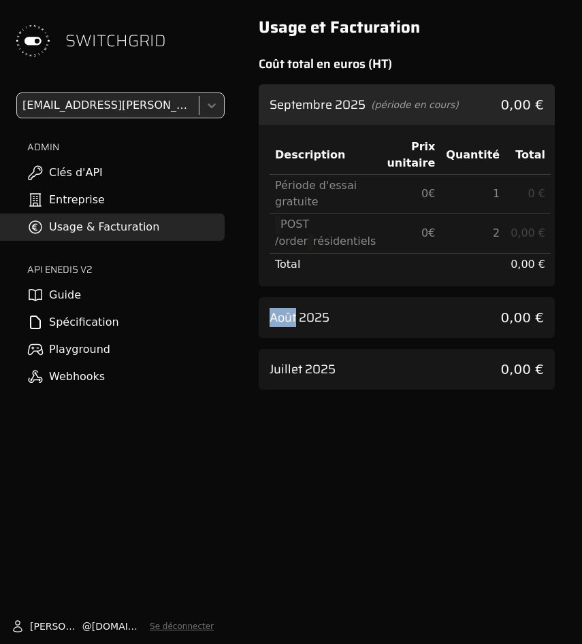
click at [379, 306] on div "Août 2025 0,00 €" at bounding box center [407, 317] width 296 height 41
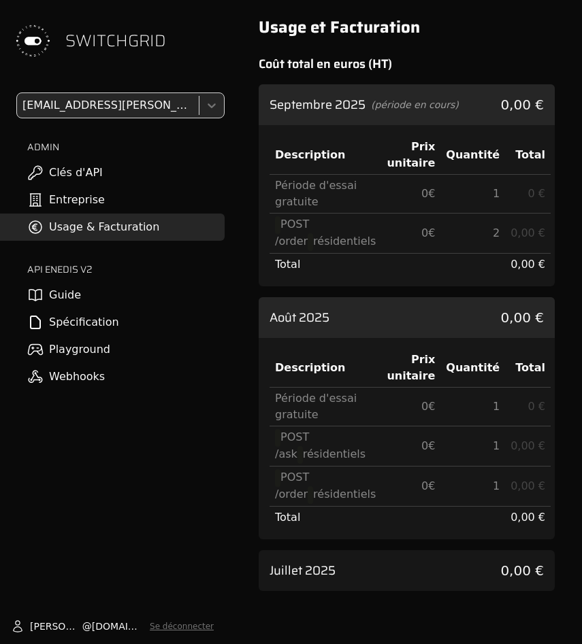
drag, startPoint x: 369, startPoint y: 493, endPoint x: 327, endPoint y: 359, distance: 141.0
click at [319, 368] on table "Description Prix unitaire Quantité Total Période d'essai gratuite 0 € 1 0 € POS…" at bounding box center [409, 439] width 281 height 180
click at [31, 481] on div "SWITCHGRID benguigui.allan@gmail.com ADMIN Clés d'API Entreprise Usage & Factur…" at bounding box center [112, 322] width 225 height 644
click at [387, 457] on td "0 €" at bounding box center [410, 447] width 59 height 40
